Goal: Information Seeking & Learning: Check status

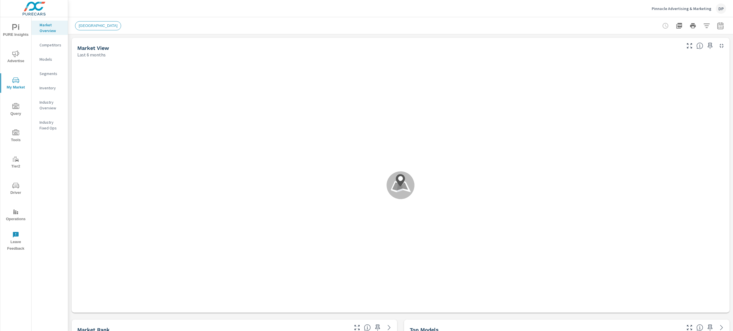
scroll to position [0, 0]
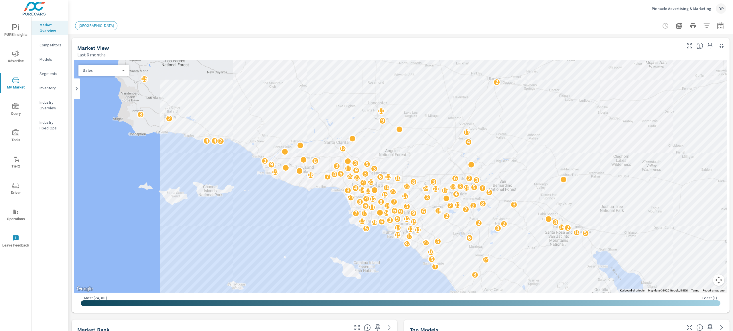
scroll to position [1117, 0]
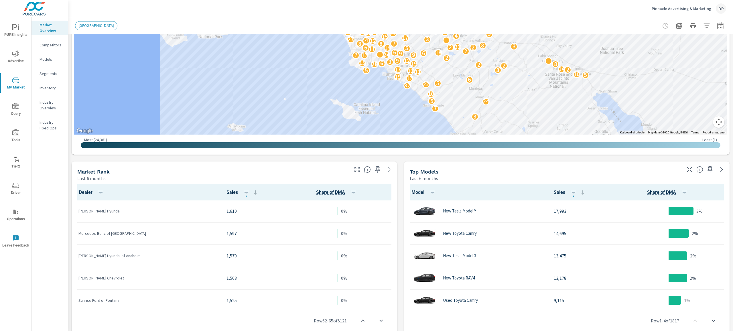
scroll to position [148, 0]
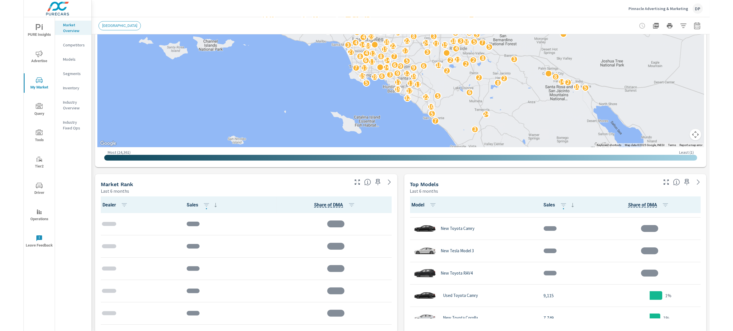
scroll to position [122, 0]
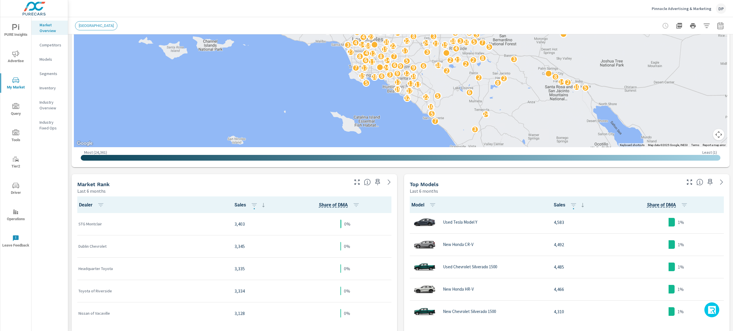
scroll to position [0, 0]
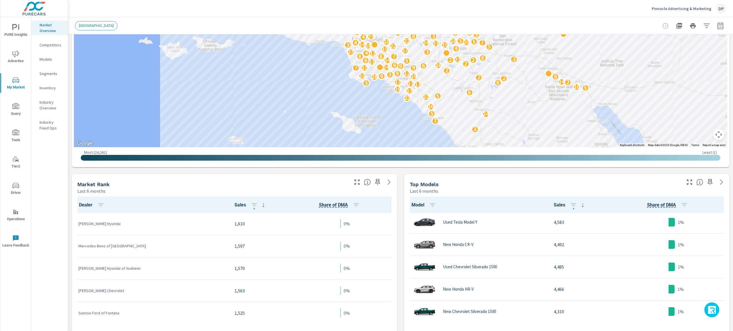
drag, startPoint x: 714, startPoint y: 310, endPoint x: 444, endPoint y: 168, distance: 304.8
click at [444, 168] on div "PURE Insights Advertise My Market Query Tools Tier2 Driver Operations Leave Fee…" at bounding box center [366, 165] width 733 height 331
click at [714, 312] on icon "button" at bounding box center [712, 311] width 9 height 10
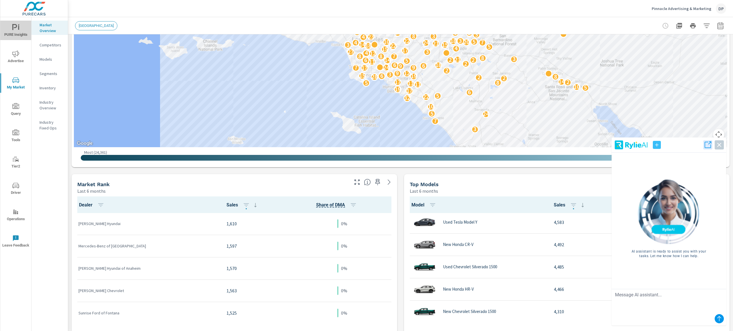
click at [24, 29] on span "PURE Insights" at bounding box center [15, 31] width 27 height 14
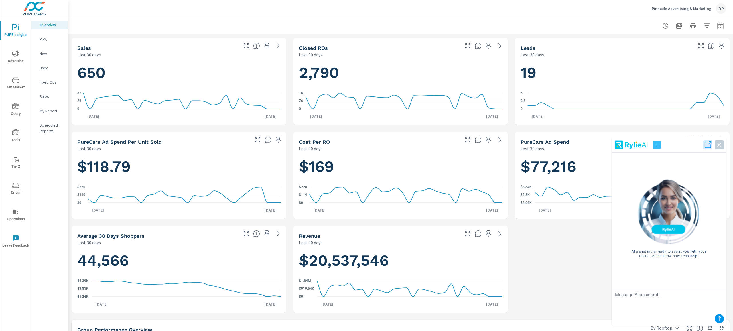
scroll to position [0, 0]
